Goal: Transaction & Acquisition: Purchase product/service

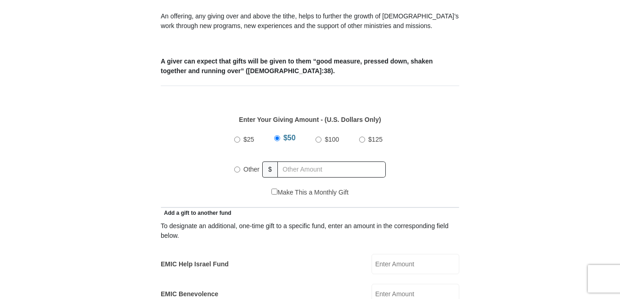
scroll to position [396, 0]
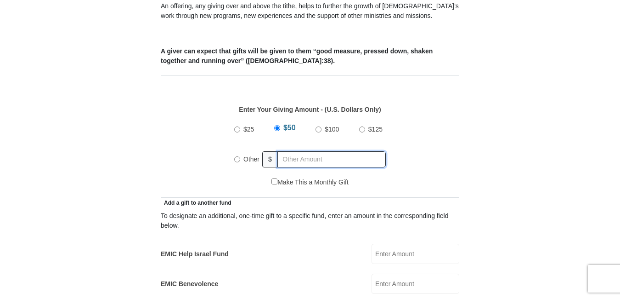
radio input "true"
click at [380, 151] on input "text" at bounding box center [333, 159] width 105 height 16
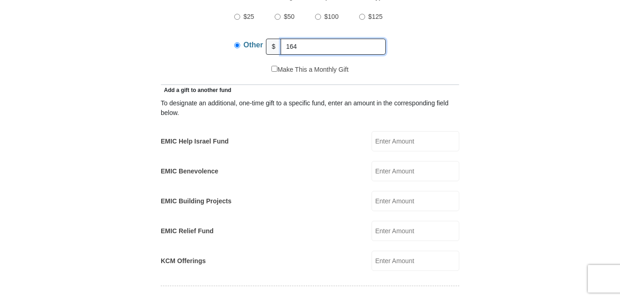
scroll to position [511, 0]
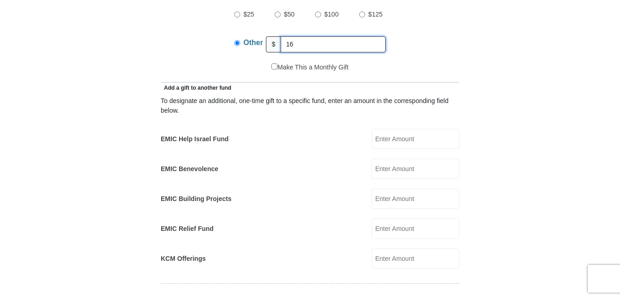
type input "1"
click at [445, 129] on input "EMIC Help Israel Fund" at bounding box center [416, 139] width 88 height 20
type input "164"
click at [359, 36] on input "text" at bounding box center [333, 44] width 105 height 16
type input "164"
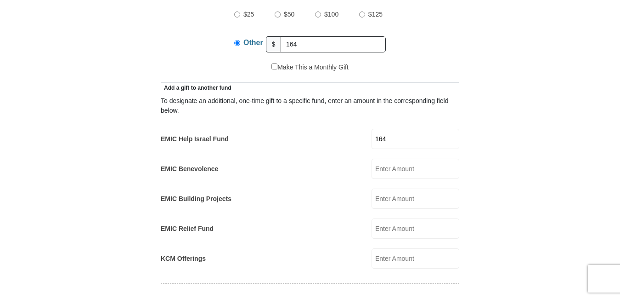
drag, startPoint x: 394, startPoint y: 129, endPoint x: 341, endPoint y: 128, distance: 52.8
click at [341, 129] on div "EMIC Help Israel Fund 164 EMIC Help Israel Fund Amount must be a valid number M…" at bounding box center [310, 139] width 299 height 20
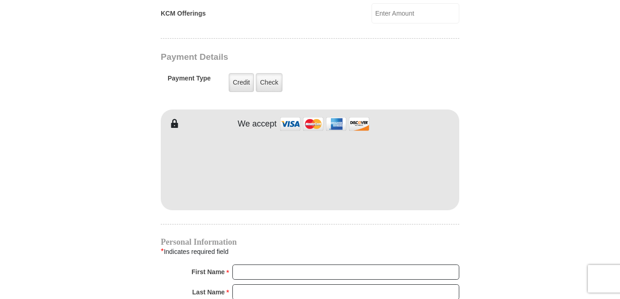
scroll to position [758, 0]
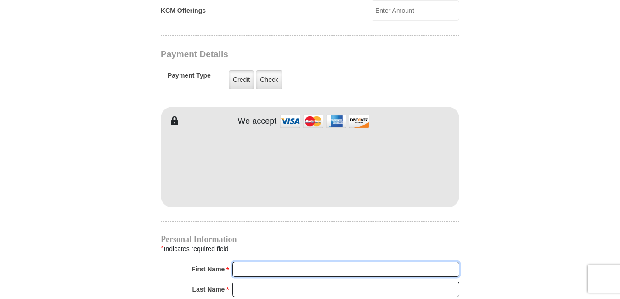
click at [263, 261] on input "First Name *" at bounding box center [345, 269] width 227 height 16
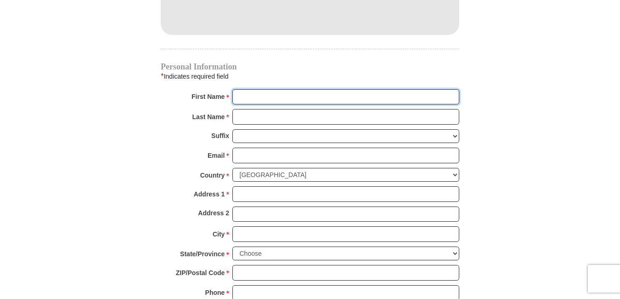
scroll to position [834, 0]
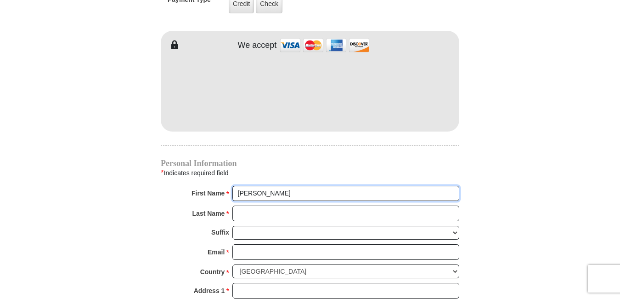
type input "[PERSON_NAME]"
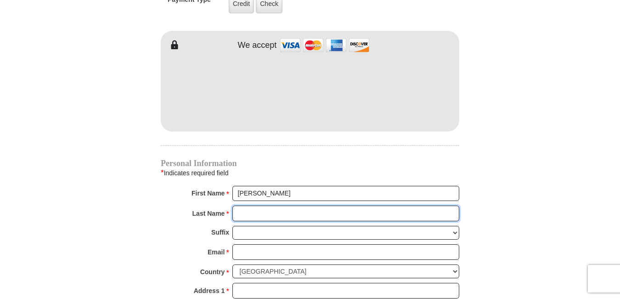
click at [286, 206] on input "Last Name *" at bounding box center [345, 213] width 227 height 16
type input "Obisesan"
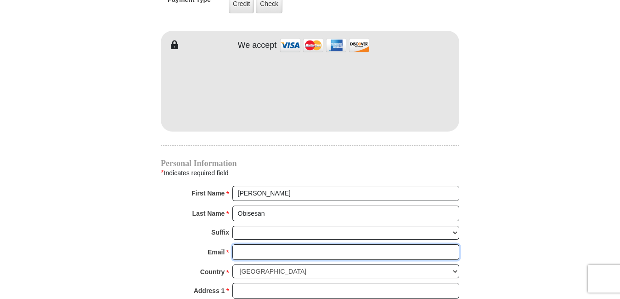
click at [248, 244] on input "Email *" at bounding box center [345, 252] width 227 height 16
type input "[EMAIL_ADDRESS][DOMAIN_NAME]"
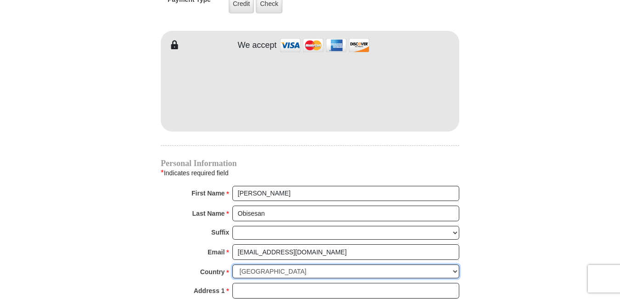
select select "GB"
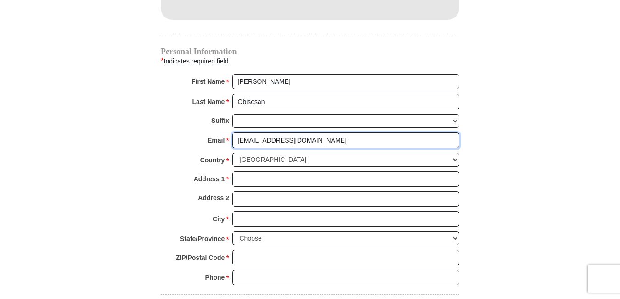
scroll to position [948, 0]
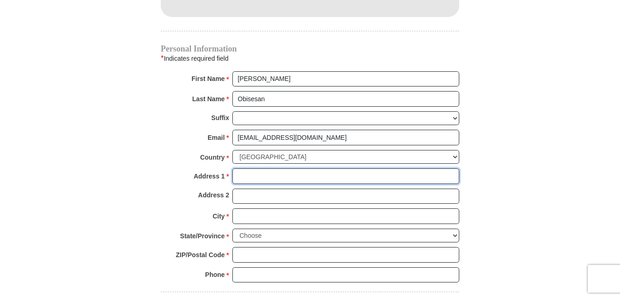
click at [315, 168] on input "Address 1 *" at bounding box center [345, 176] width 227 height 16
type input "[STREET_ADDRESS]"
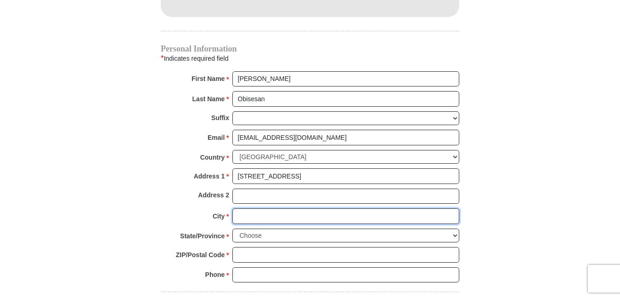
click at [255, 208] on input "City *" at bounding box center [345, 216] width 227 height 16
type input "Benfleet"
click at [454, 228] on select "Choose Antrim [GEOGRAPHIC_DATA] [GEOGRAPHIC_DATA] [GEOGRAPHIC_DATA] [GEOGRAPHIC…" at bounding box center [345, 235] width 227 height 14
click at [453, 228] on select "Choose Antrim [GEOGRAPHIC_DATA] [GEOGRAPHIC_DATA] [GEOGRAPHIC_DATA] [GEOGRAPHIC…" at bounding box center [345, 235] width 227 height 14
select select "[GEOGRAPHIC_DATA]"
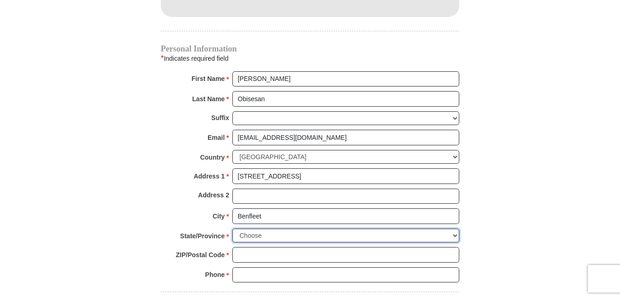
click at [232, 228] on select "Choose Antrim [GEOGRAPHIC_DATA] [GEOGRAPHIC_DATA] [GEOGRAPHIC_DATA] [GEOGRAPHIC…" at bounding box center [345, 235] width 227 height 14
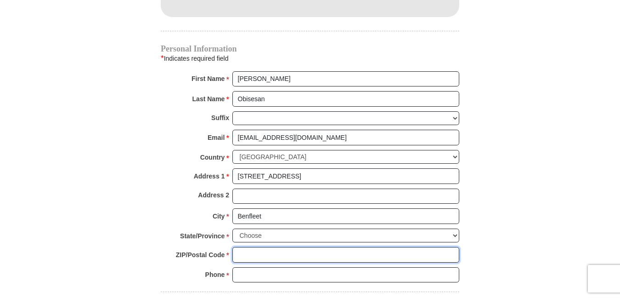
click at [269, 247] on input "ZIP/Postal Code *" at bounding box center [345, 255] width 227 height 16
click at [279, 247] on input "ZIP/Postal Code *" at bounding box center [345, 255] width 227 height 16
type input "SS7 4ND"
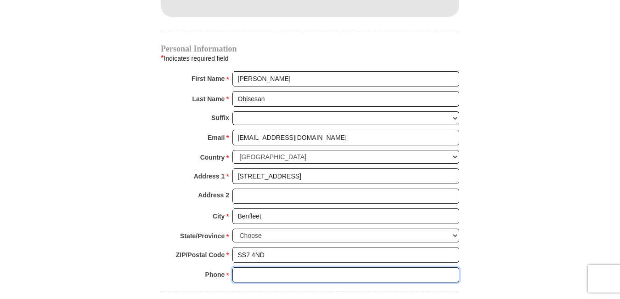
click at [260, 267] on input "Phone * *" at bounding box center [345, 275] width 227 height 16
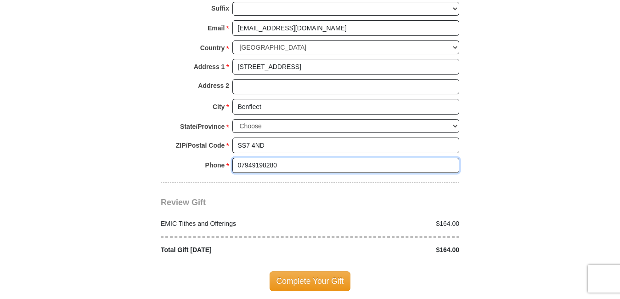
scroll to position [1061, 0]
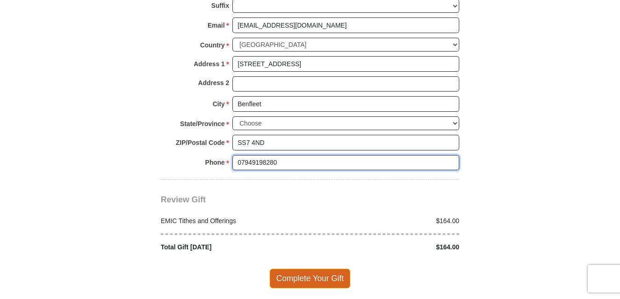
type input "07949198280"
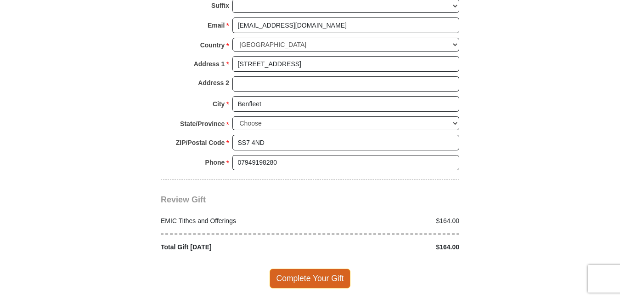
click at [326, 268] on span "Complete Your Gift" at bounding box center [310, 277] width 81 height 19
